Goal: Task Accomplishment & Management: Manage account settings

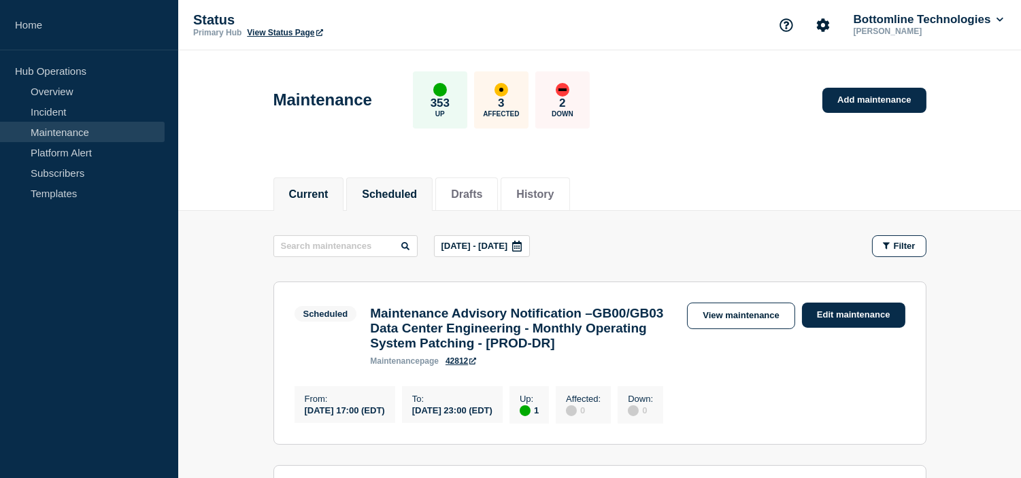
click at [302, 191] on button "Current" at bounding box center [308, 194] width 39 height 12
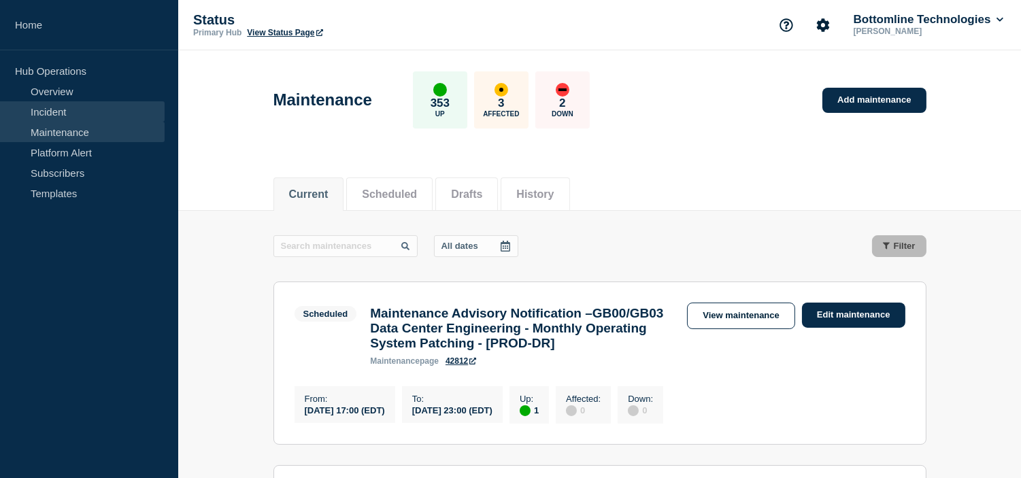
click at [58, 113] on link "Incident" at bounding box center [82, 111] width 165 height 20
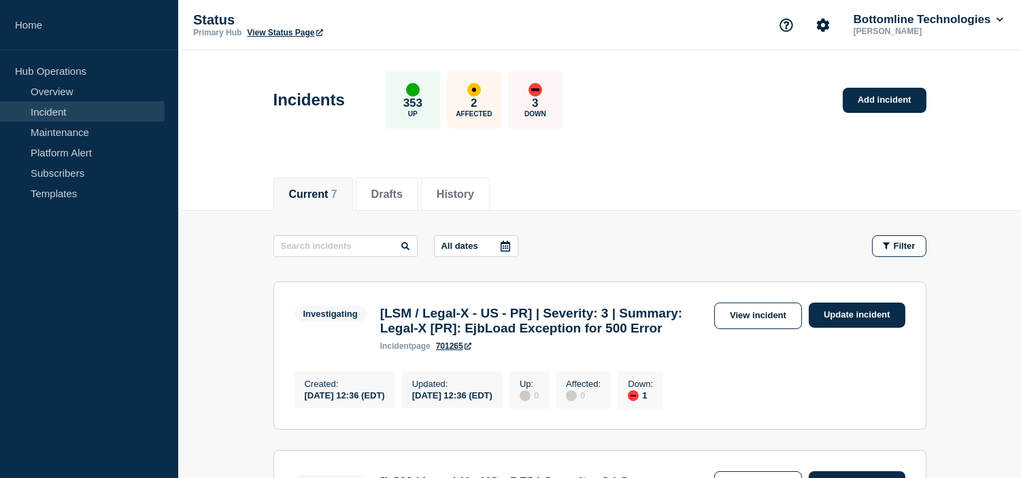
click at [764, 171] on div "Current 7 Drafts History" at bounding box center [599, 187] width 653 height 46
click at [621, 195] on div "Current 7 Drafts History" at bounding box center [599, 187] width 653 height 46
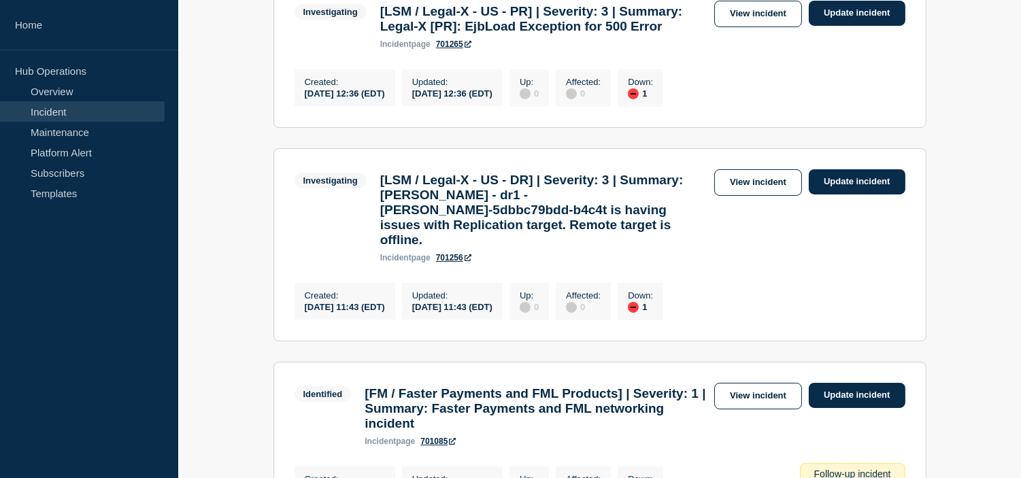
scroll to position [151, 0]
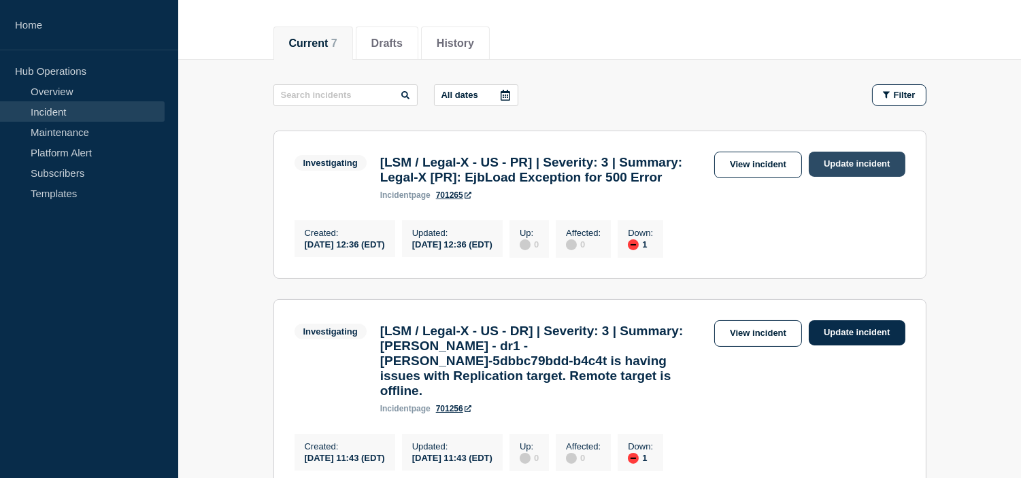
click at [853, 168] on link "Update incident" at bounding box center [856, 164] width 97 height 25
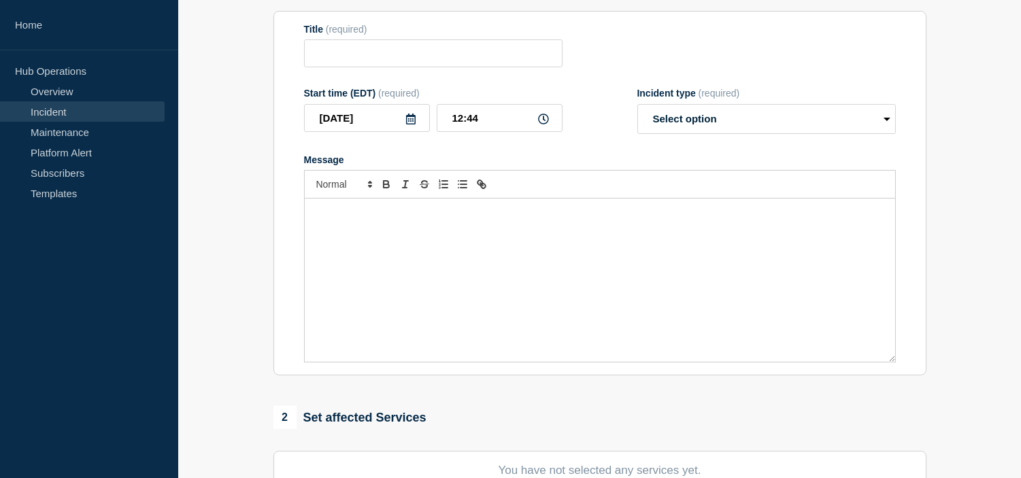
type input "[LSM / Legal-X - US - PR] | Severity: 3 | Summary: Legal-X [PR]: EjbLoad Except…"
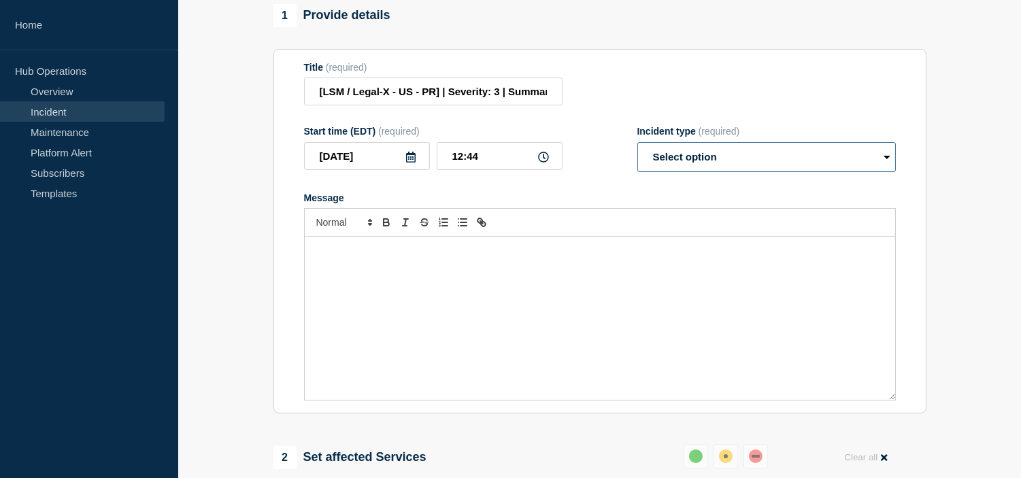
click at [672, 170] on select "Select option Investigating Identified Monitoring Resolved" at bounding box center [766, 157] width 258 height 30
select select "monitoring"
click at [637, 154] on select "Select option Investigating Identified Monitoring Resolved" at bounding box center [766, 157] width 258 height 30
click at [424, 279] on div "Message" at bounding box center [600, 318] width 590 height 163
click at [504, 103] on input "[LSM / Legal-X - US - PR] | Severity: 3 | Summary: Legal-X [PR]: EjbLoad Except…" at bounding box center [433, 92] width 258 height 28
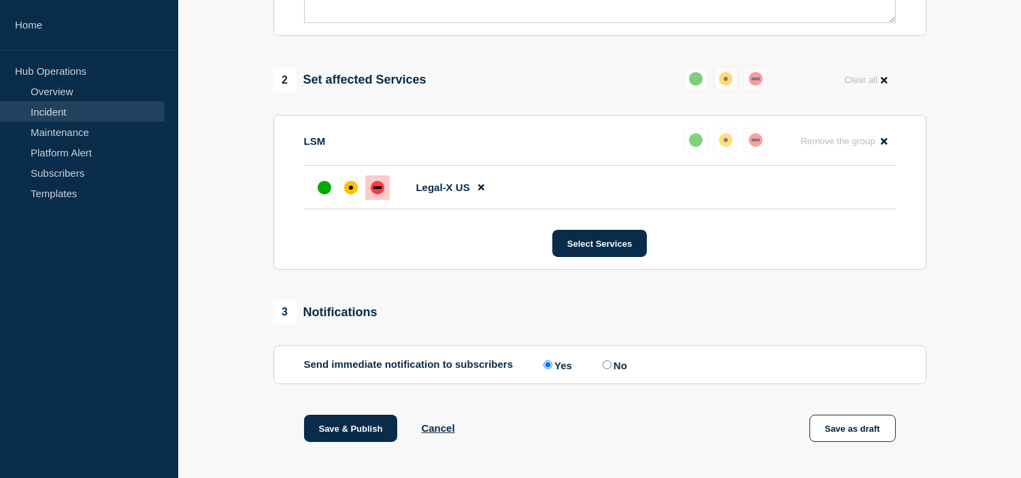
scroll to position [674, 0]
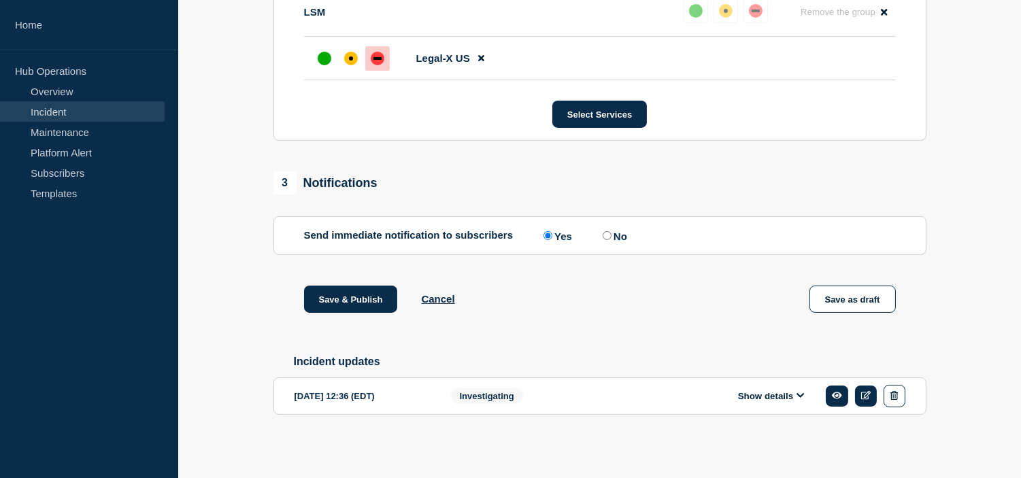
click at [762, 392] on button "Show details" at bounding box center [771, 396] width 75 height 12
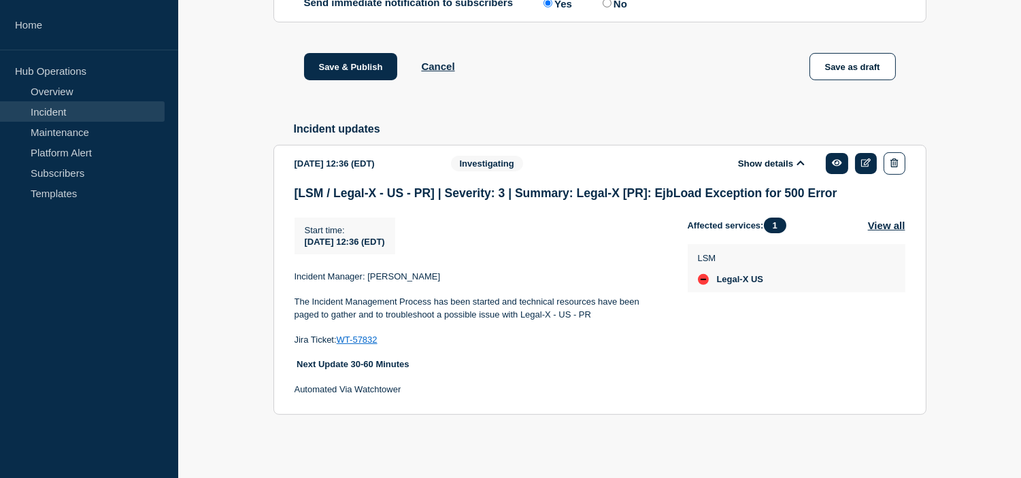
scroll to position [908, 0]
drag, startPoint x: 388, startPoint y: 340, endPoint x: 341, endPoint y: 338, distance: 47.0
click at [341, 338] on p "Jira Ticket: WT-57832" at bounding box center [479, 340] width 371 height 12
copy p "WT-57832"
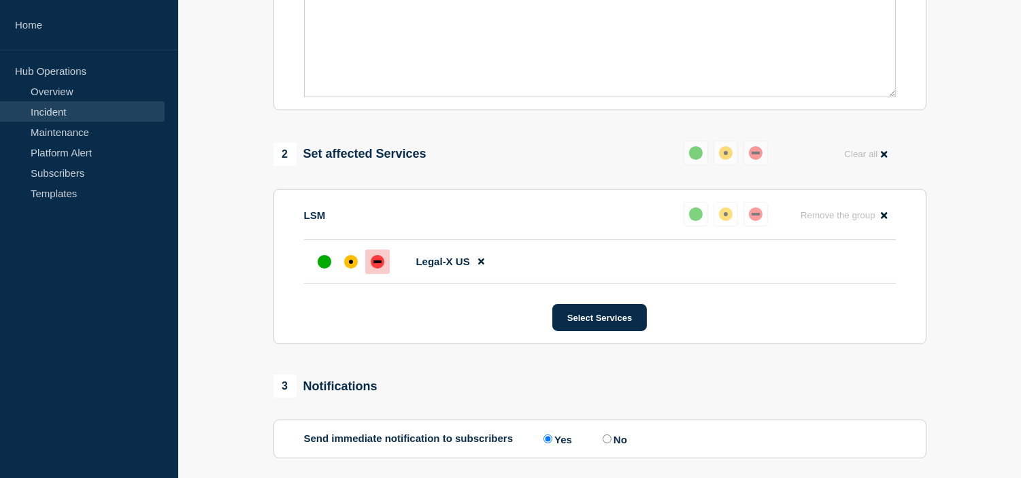
scroll to position [1, 0]
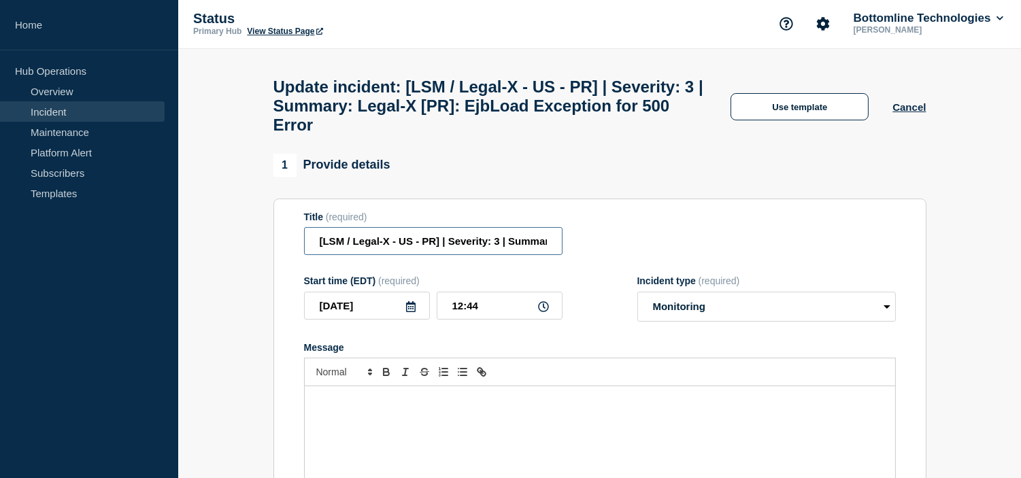
click at [510, 255] on input "[LSM / Legal-X - US - PR] | Severity: 3 | Summary: Legal-X [PR]: EjbLoad Except…" at bounding box center [433, 241] width 258 height 28
paste input "WT-57832"
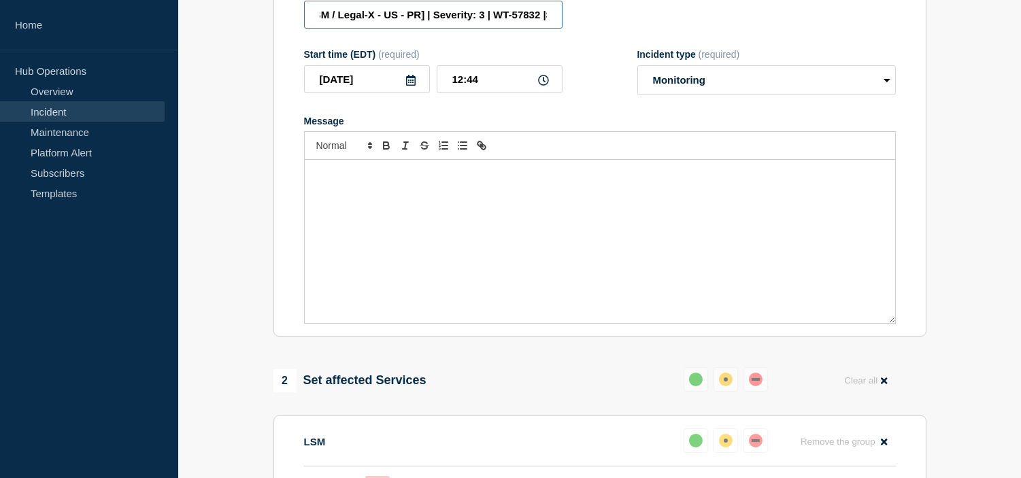
scroll to position [303, 0]
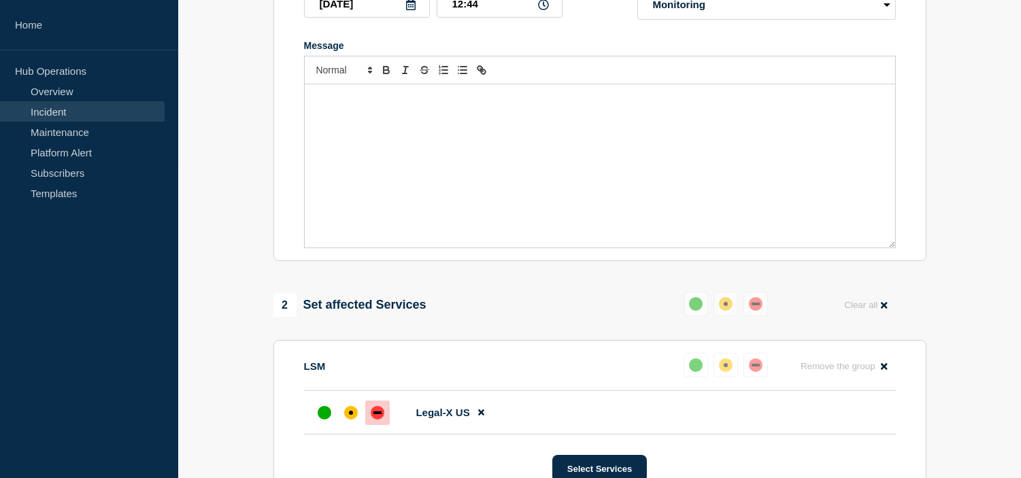
type input "[LSM / Legal-X - US - PR] | Severity: 3 | WT-57832 |Summary: Legal-X [PR]: EjbL…"
click at [371, 140] on div "Message" at bounding box center [600, 165] width 590 height 163
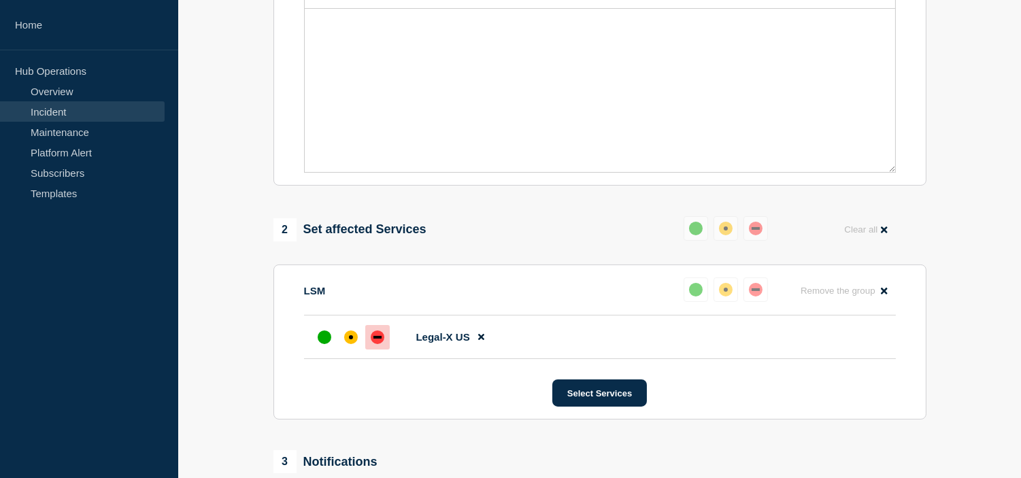
scroll to position [454, 0]
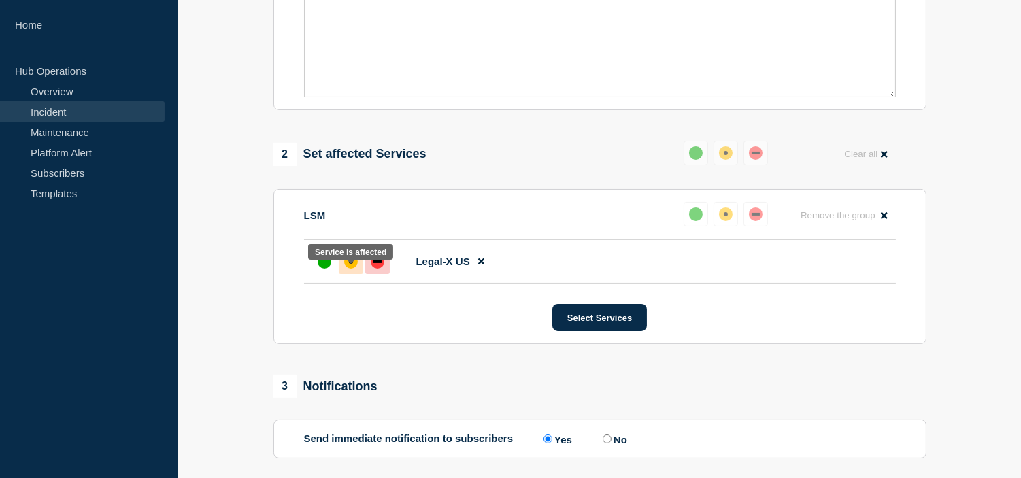
click at [342, 274] on div at bounding box center [351, 262] width 24 height 24
click at [327, 269] on div "up" at bounding box center [325, 262] width 14 height 14
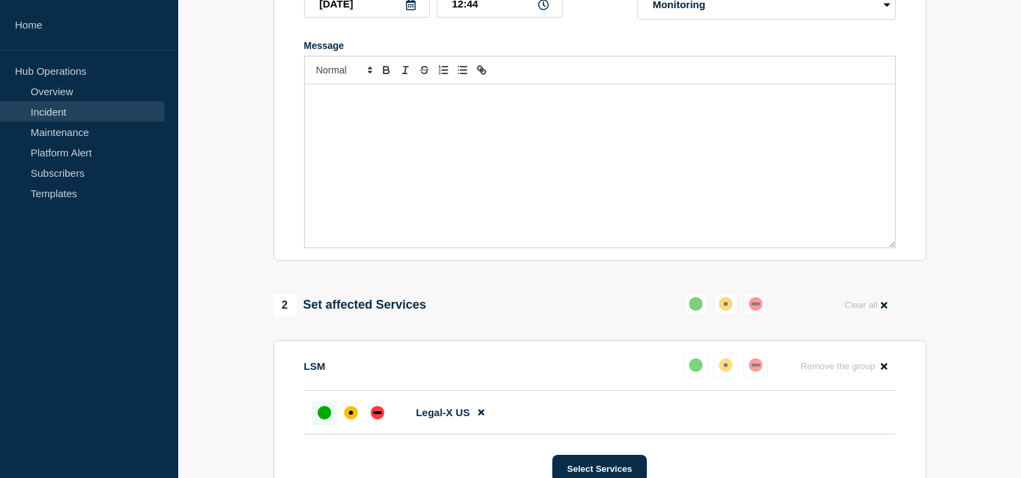
scroll to position [228, 0]
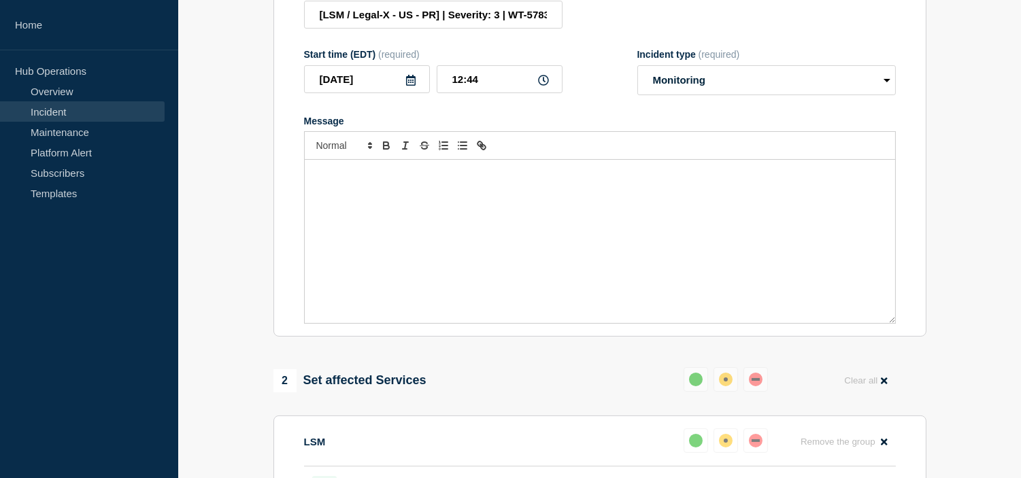
click at [369, 212] on div "Message" at bounding box center [600, 241] width 590 height 163
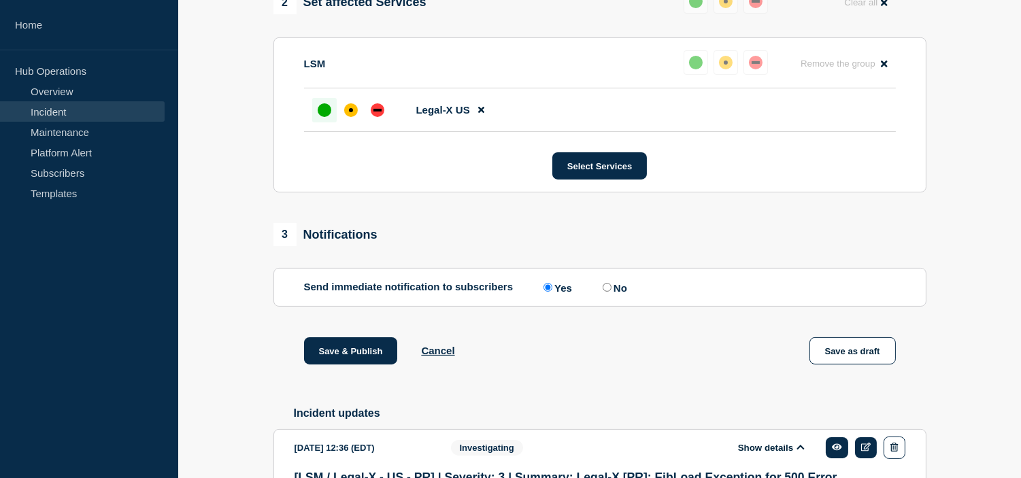
scroll to position [908, 0]
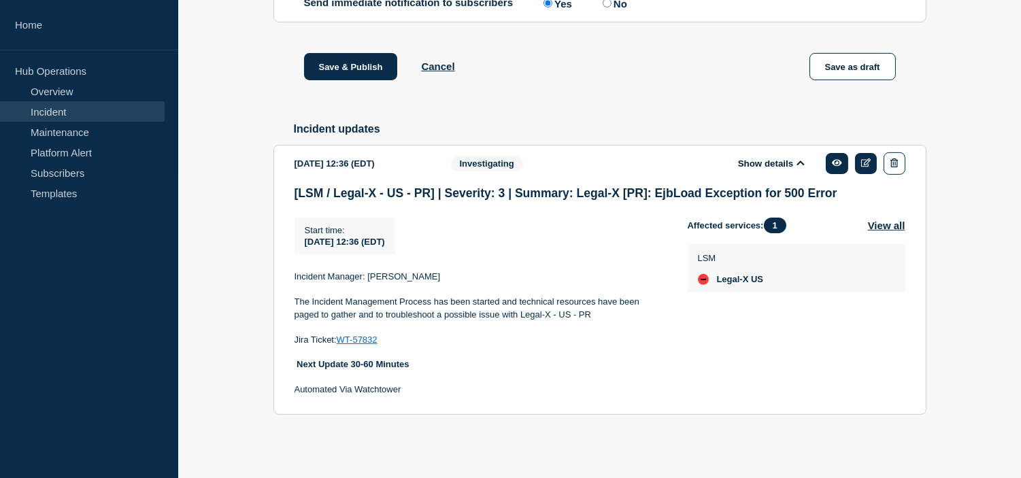
drag, startPoint x: 413, startPoint y: 392, endPoint x: 396, endPoint y: 379, distance: 20.8
click at [396, 379] on div "Incident Manager: [PERSON_NAME] The Incident Management Process has been starte…" at bounding box center [479, 334] width 371 height 126
click at [409, 369] on strong "Next Update 30-60 Minutes" at bounding box center [352, 364] width 112 height 10
drag, startPoint x: 423, startPoint y: 364, endPoint x: 292, endPoint y: 275, distance: 157.6
click at [292, 275] on section "[DATE] 12:36 (EDT) Show details Investigating [LSM / Legal-X - US - PR] | Sever…" at bounding box center [599, 280] width 653 height 270
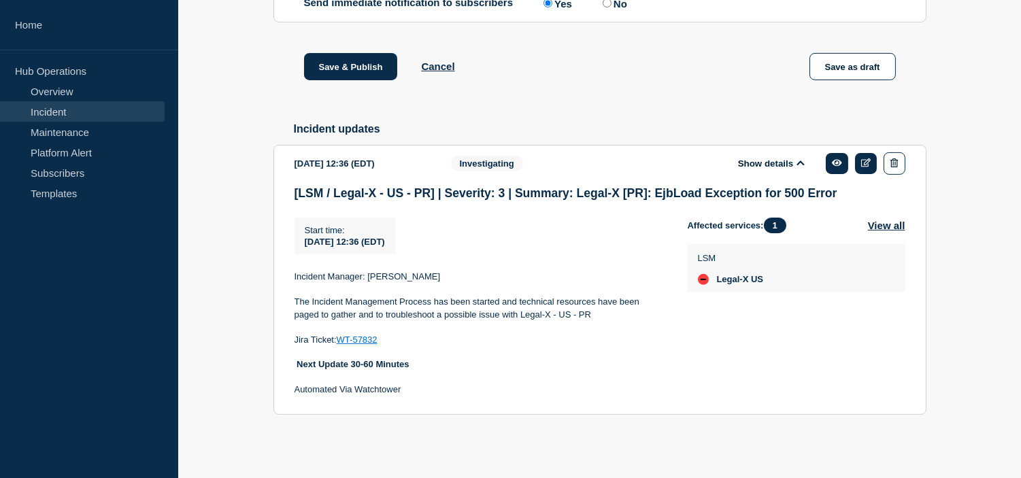
copy div "Incident Manager: [PERSON_NAME] The Incident Management Process has been starte…"
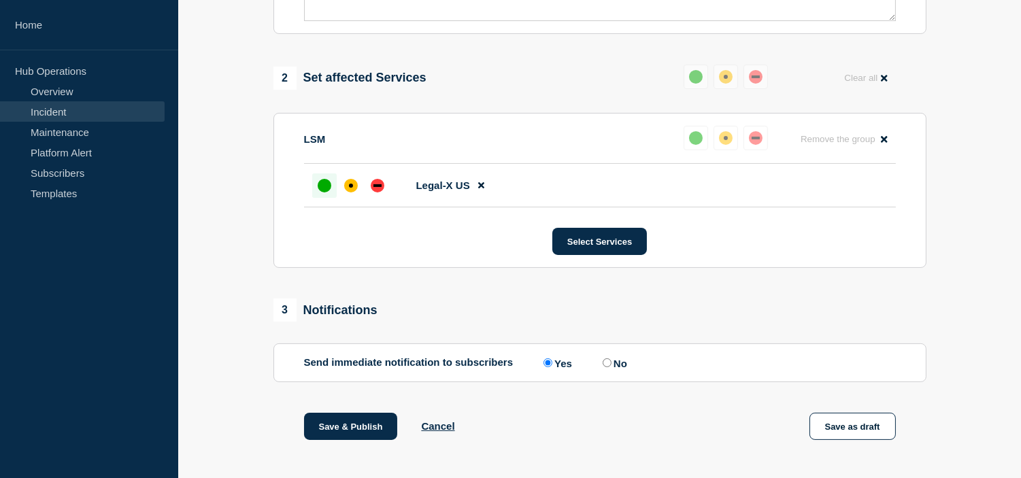
scroll to position [152, 0]
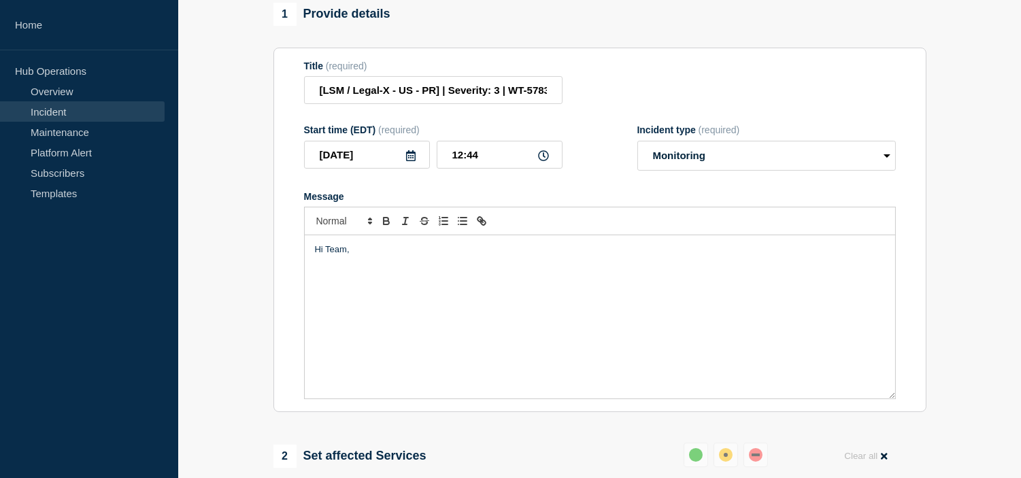
click at [343, 281] on p "Message" at bounding box center [600, 275] width 570 height 12
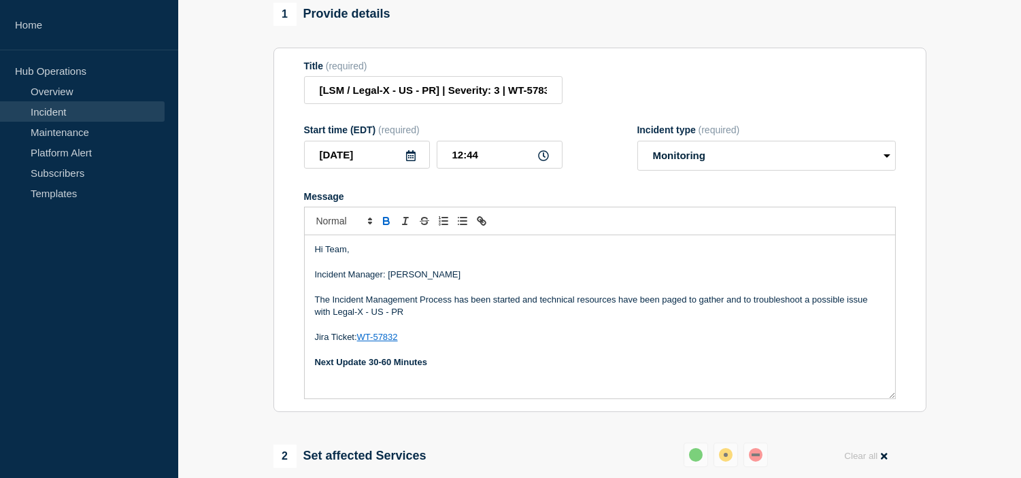
click at [415, 319] on p "The Incident Management Process has been started and technical resources have b…" at bounding box center [600, 306] width 570 height 25
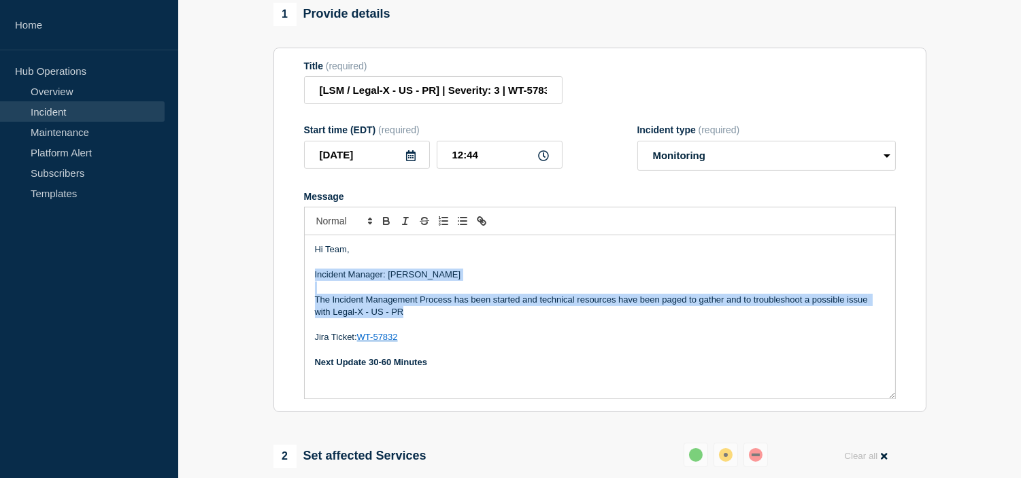
drag, startPoint x: 413, startPoint y: 326, endPoint x: 307, endPoint y: 281, distance: 116.1
click at [307, 281] on div "Hi Team, Incident Manager: [PERSON_NAME] The Incident Management Process has be…" at bounding box center [600, 316] width 590 height 163
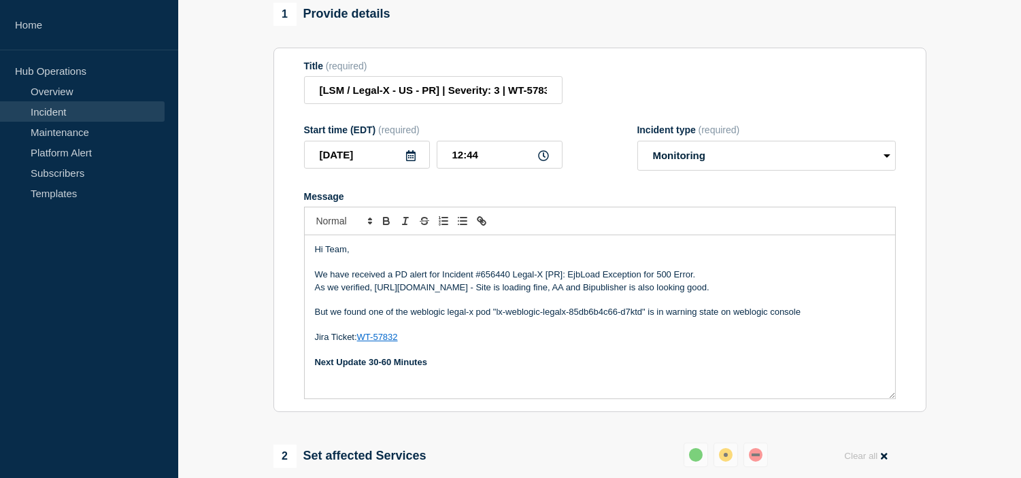
drag, startPoint x: 757, startPoint y: 299, endPoint x: 309, endPoint y: 281, distance: 448.4
click at [309, 281] on div "Hi Team, We have received a PD alert for Incident #656440 Legal-X [PR]: EjbLoad…" at bounding box center [600, 316] width 590 height 163
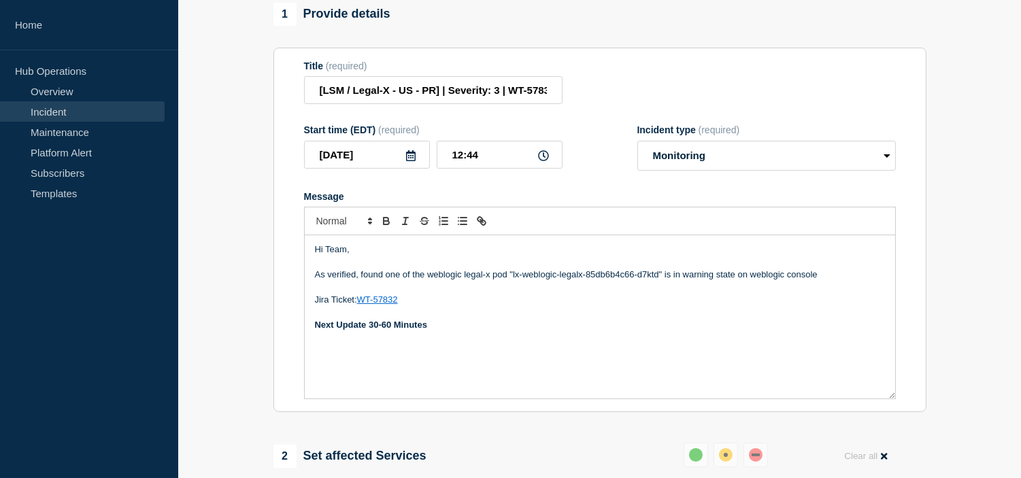
click at [823, 281] on p "As verified, found one of the weblogic legal-x pod "lx-weblogic-legalx-85db6b4c…" at bounding box center [600, 275] width 570 height 12
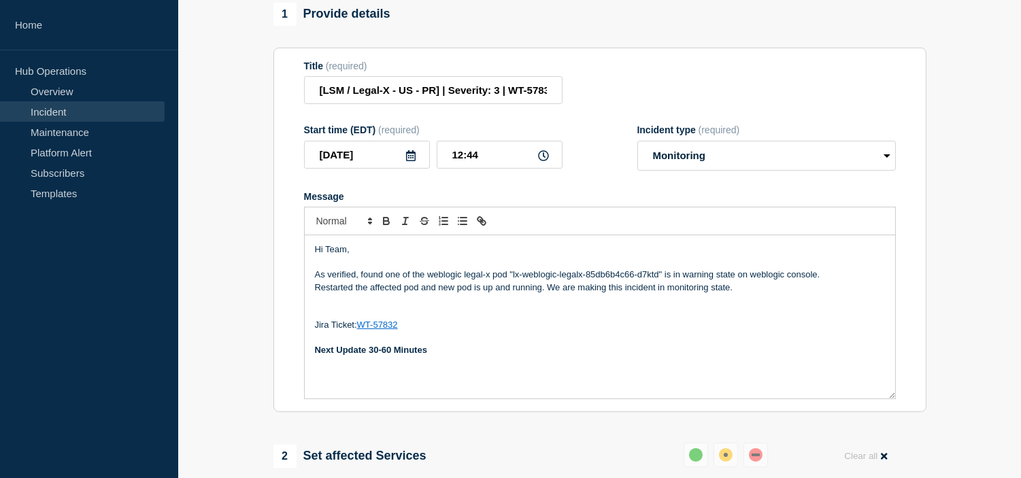
click at [547, 294] on p "Restarted the affected pod and new pod is up and running. We are making this in…" at bounding box center [600, 287] width 570 height 12
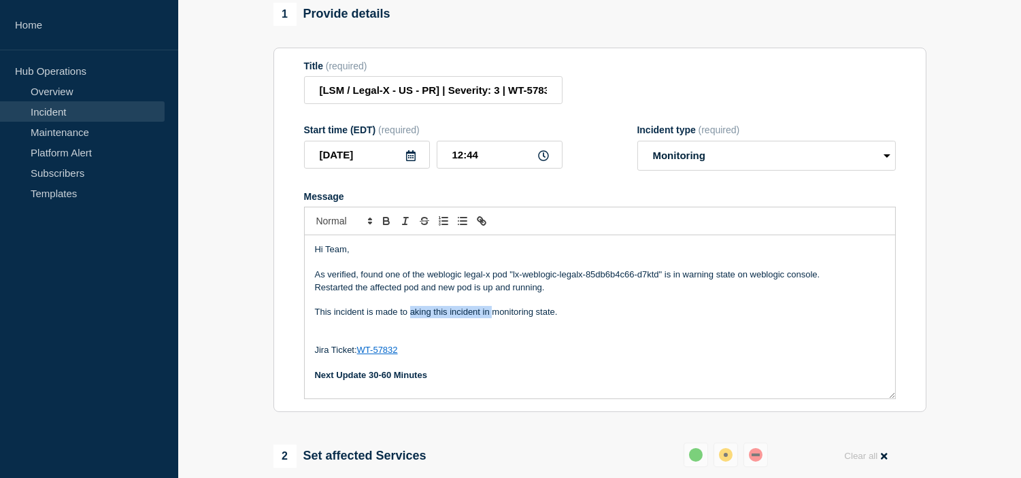
click at [491, 318] on p "This incident is made to aking this incident in monitoring state." at bounding box center [600, 312] width 570 height 12
click at [491, 318] on p "This incident is made to monitoring state." at bounding box center [600, 312] width 570 height 12
drag, startPoint x: 432, startPoint y: 385, endPoint x: 310, endPoint y: 396, distance: 122.2
click at [310, 396] on div "Hi Team, As verified, found one of the weblogic legal-x pod "lx-weblogic-legalx…" at bounding box center [600, 316] width 590 height 163
click at [368, 380] on strong "Next Update 30-60 Minutes" at bounding box center [371, 375] width 112 height 10
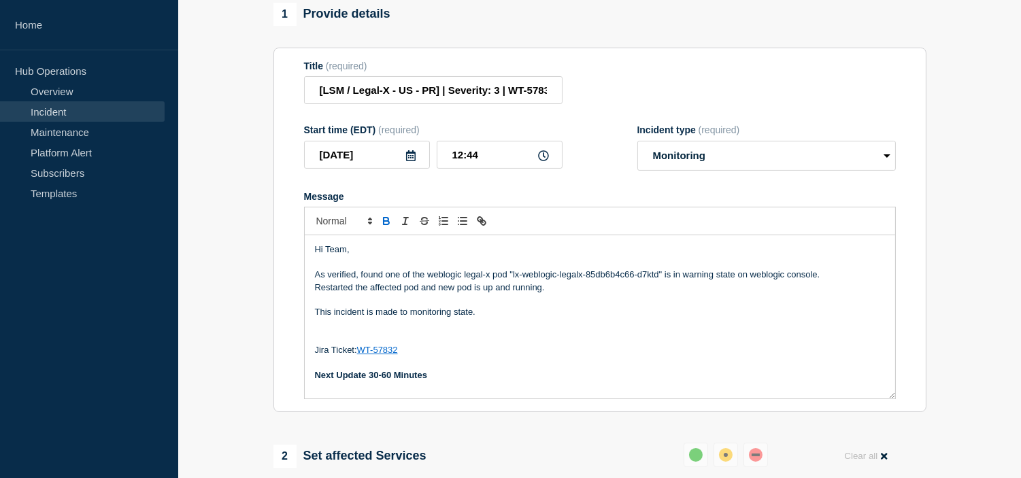
click at [460, 381] on p "Next Update 30-60 Minutes" at bounding box center [600, 375] width 570 height 12
click at [562, 294] on p "Restarted the affected pod and new pod is up and running." at bounding box center [600, 287] width 570 height 12
click at [545, 294] on p "Restarted the affected pod and new pod is up and running. All pods are healthy …" at bounding box center [600, 287] width 570 height 12
click at [644, 294] on p "Restarted the affected pod and new pod is up and running. Now all pods are heal…" at bounding box center [600, 287] width 570 height 12
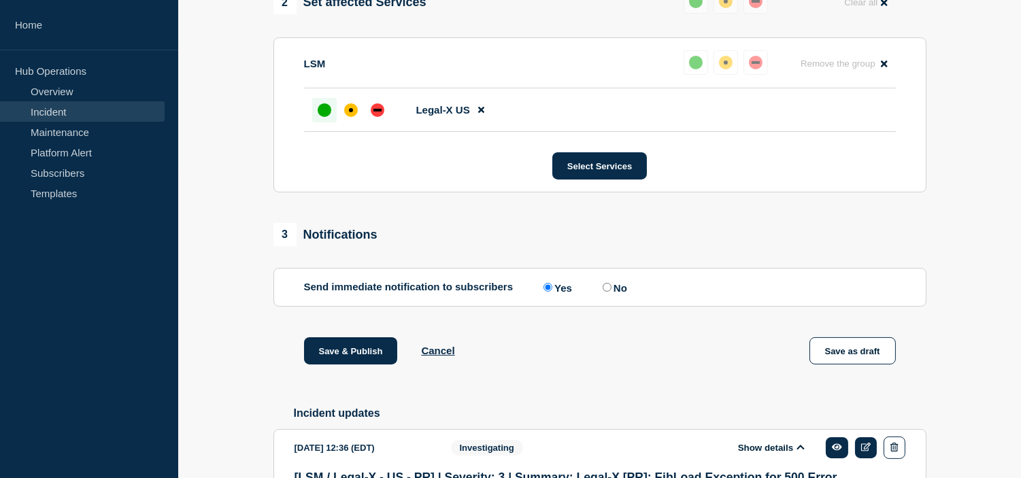
scroll to position [681, 0]
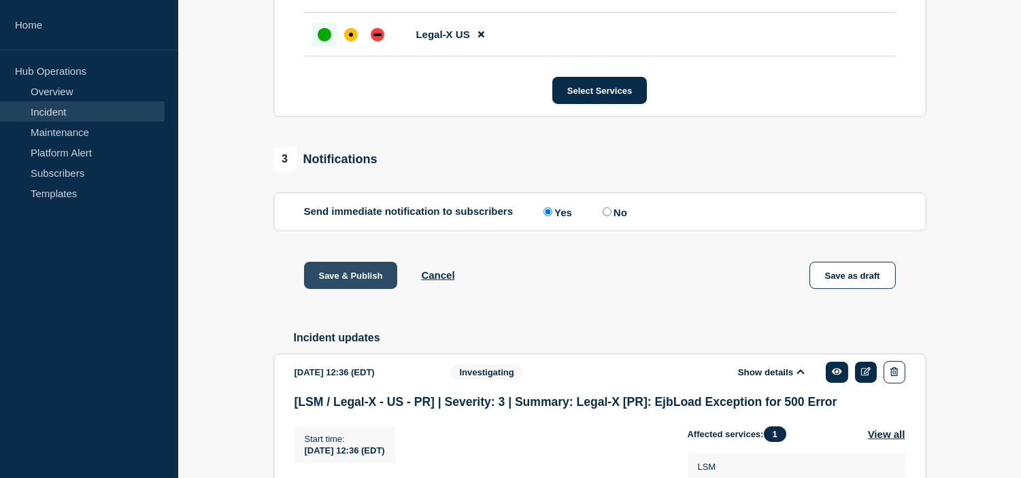
click at [354, 286] on button "Save & Publish" at bounding box center [351, 275] width 94 height 27
